Goal: Use online tool/utility: Utilize a website feature to perform a specific function

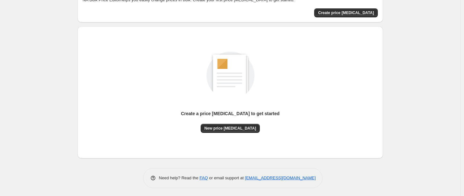
scroll to position [44, 0]
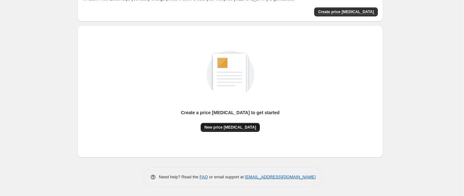
click at [232, 129] on span "New price [MEDICAL_DATA]" at bounding box center [231, 127] width 52 height 5
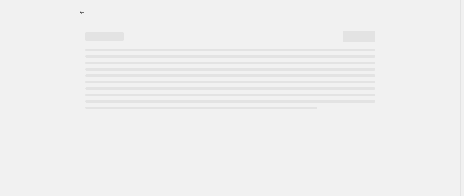
select select "percentage"
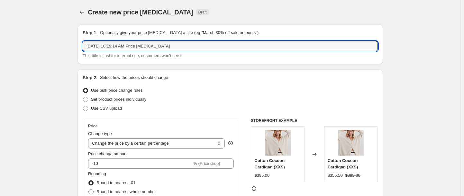
drag, startPoint x: 178, startPoint y: 47, endPoint x: 68, endPoint y: 49, distance: 110.0
type input "25 off"
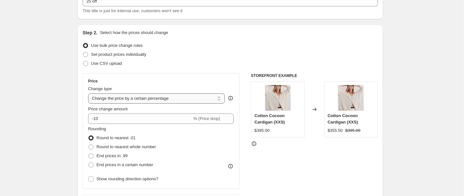
scroll to position [64, 0]
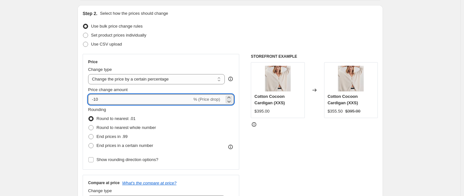
drag, startPoint x: 107, startPoint y: 99, endPoint x: 96, endPoint y: 101, distance: 11.7
click at [96, 101] on input "-10" at bounding box center [140, 100] width 104 height 10
type input "-25"
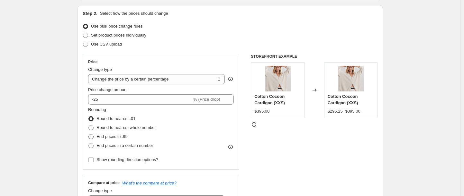
click at [98, 136] on span "End prices in .99" at bounding box center [111, 136] width 31 height 5
click at [89, 135] on input "End prices in .99" at bounding box center [88, 134] width 0 height 0
radio input "true"
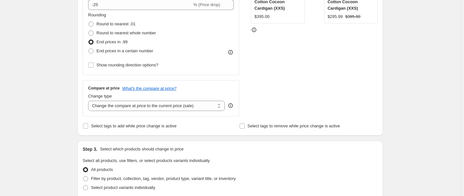
scroll to position [161, 0]
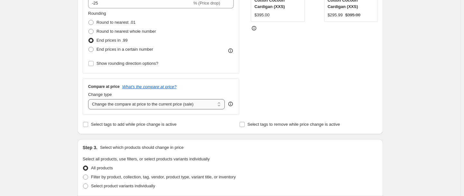
click at [215, 105] on select "Change the compare at price to the current price (sale) Change the compare at p…" at bounding box center [156, 104] width 137 height 10
click at [51, 85] on div "Create new price [MEDICAL_DATA]. This page is ready Create new price [MEDICAL_D…" at bounding box center [230, 160] width 460 height 643
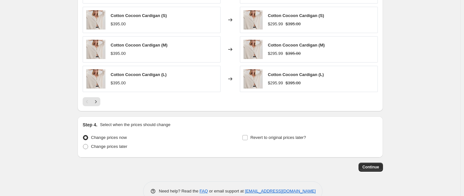
scroll to position [445, 0]
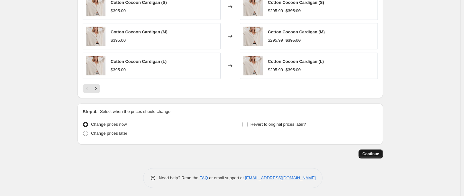
click at [378, 152] on span "Continue" at bounding box center [370, 154] width 17 height 5
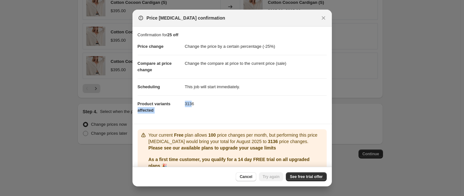
drag, startPoint x: 183, startPoint y: 103, endPoint x: 191, endPoint y: 101, distance: 8.6
click at [191, 101] on dl "Price change Change the price by a certain percentage (-25%) Compare at price c…" at bounding box center [232, 78] width 189 height 81
click at [247, 107] on dd "3136" at bounding box center [256, 104] width 142 height 17
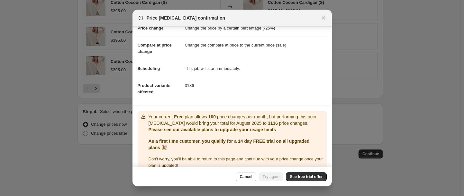
scroll to position [27, 0]
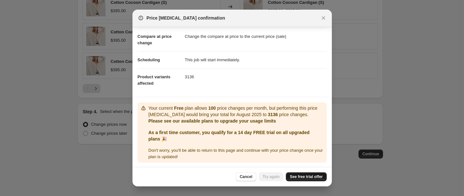
click at [307, 178] on span "See free trial offer" at bounding box center [306, 177] width 33 height 5
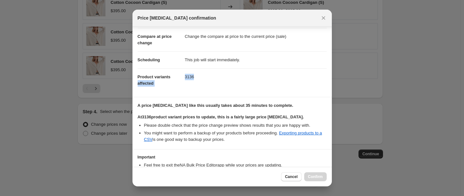
drag, startPoint x: 183, startPoint y: 75, endPoint x: 193, endPoint y: 77, distance: 9.8
click at [193, 77] on dl "Price change Change the price by a certain percentage (-25%) Compare at price c…" at bounding box center [232, 51] width 189 height 81
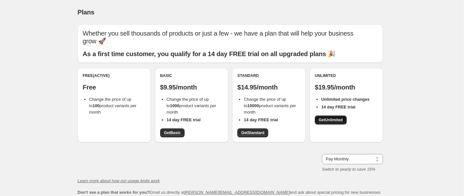
click at [325, 122] on span "Get Unlimited" at bounding box center [331, 120] width 24 height 5
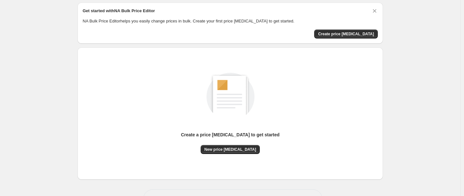
scroll to position [44, 0]
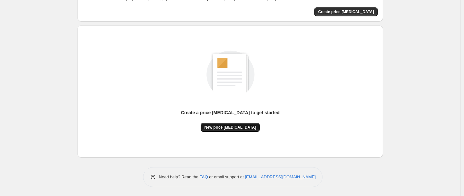
click at [238, 127] on span "New price [MEDICAL_DATA]" at bounding box center [231, 127] width 52 height 5
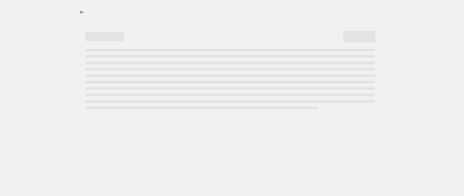
select select "percentage"
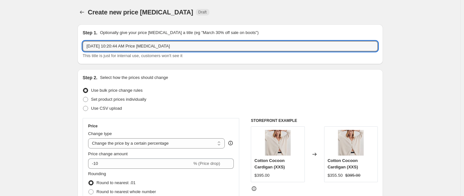
drag, startPoint x: 190, startPoint y: 46, endPoint x: 84, endPoint y: 35, distance: 107.3
type input "25 off"
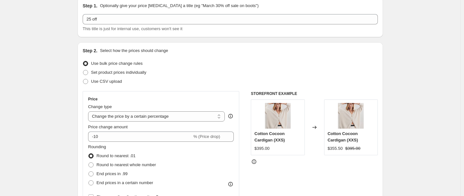
scroll to position [64, 0]
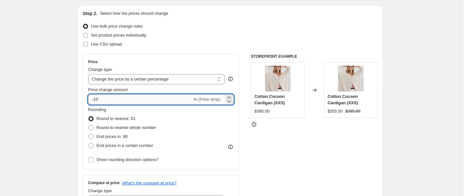
drag, startPoint x: 104, startPoint y: 100, endPoint x: 95, endPoint y: 105, distance: 9.5
click at [95, 105] on input "-10" at bounding box center [140, 100] width 104 height 10
type input "-25"
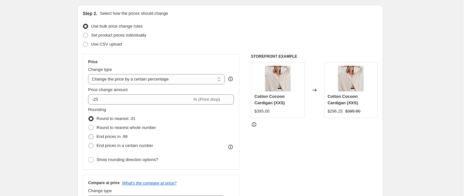
click at [107, 138] on span "End prices in .99" at bounding box center [111, 136] width 31 height 5
click at [89, 135] on input "End prices in .99" at bounding box center [88, 134] width 0 height 0
radio input "true"
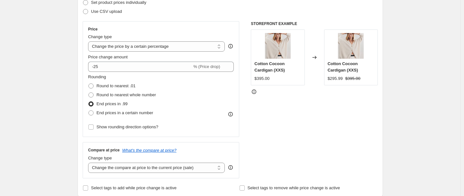
scroll to position [129, 0]
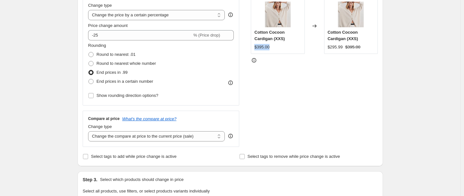
drag, startPoint x: 273, startPoint y: 46, endPoint x: 252, endPoint y: 46, distance: 21.2
click at [252, 46] on div "Price Change type Change the price to a certain amount Change the price by a ce…" at bounding box center [230, 69] width 295 height 158
drag, startPoint x: 360, startPoint y: 48, endPoint x: 328, endPoint y: 49, distance: 31.8
click at [328, 49] on div "Cotton Cocoon Cardigan (XXS) $295.99 $395.00" at bounding box center [351, 26] width 54 height 56
click at [58, 46] on div "Create new price [MEDICAL_DATA]. This page is ready Create new price [MEDICAL_D…" at bounding box center [230, 192] width 460 height 643
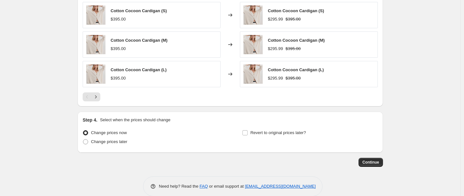
scroll to position [445, 0]
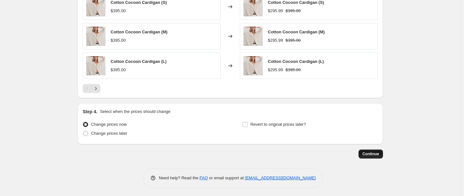
click at [366, 150] on button "Continue" at bounding box center [371, 154] width 24 height 9
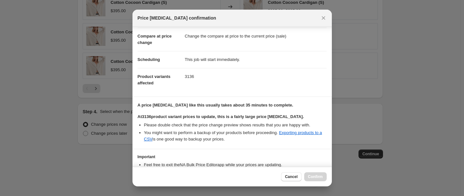
scroll to position [69, 0]
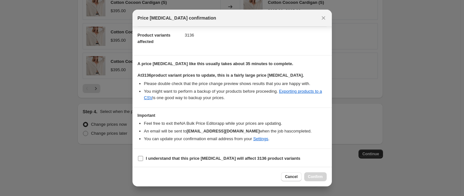
click at [175, 157] on b "I understand that this price [MEDICAL_DATA] will affect 3136 product variants" at bounding box center [223, 158] width 155 height 5
click at [143, 157] on input "I understand that this price [MEDICAL_DATA] will affect 3136 product variants" at bounding box center [140, 158] width 5 height 5
checkbox input "true"
click at [314, 177] on span "Confirm" at bounding box center [315, 177] width 15 height 5
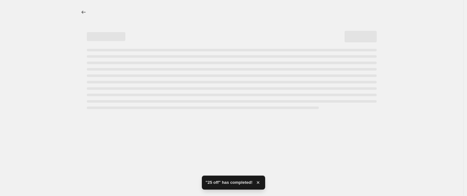
select select "percentage"
